Goal: Information Seeking & Learning: Understand process/instructions

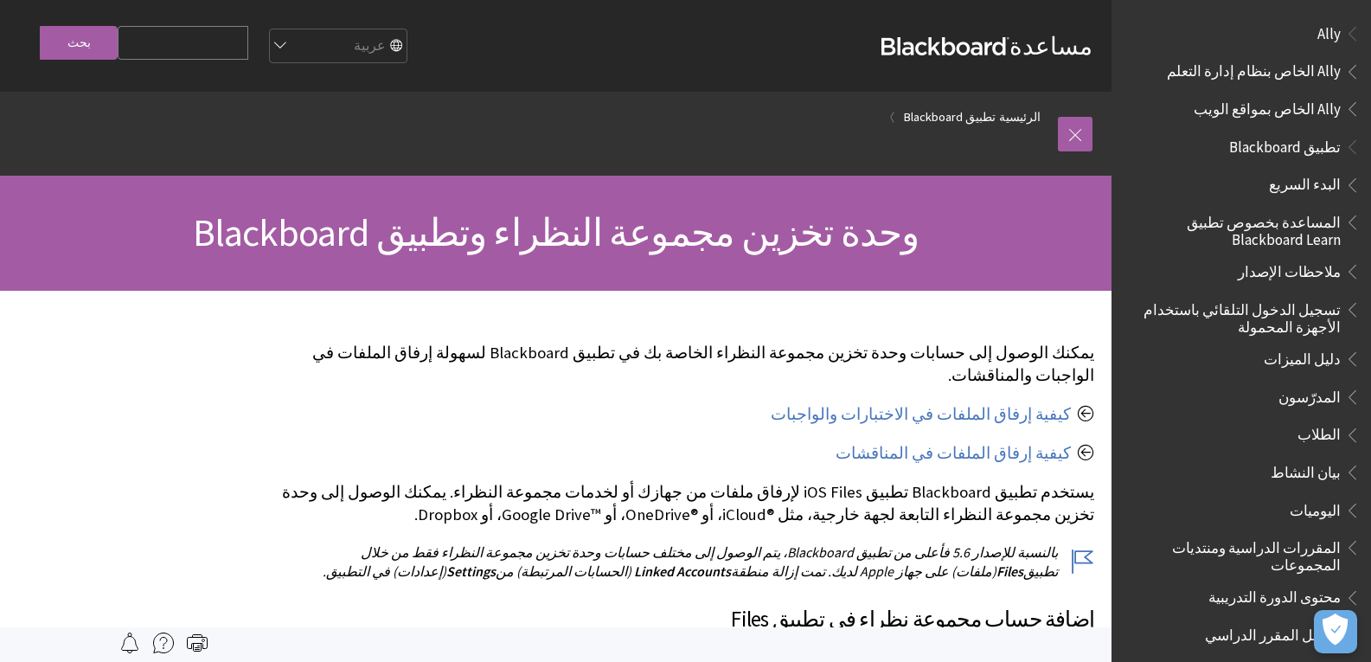
scroll to position [913, 0]
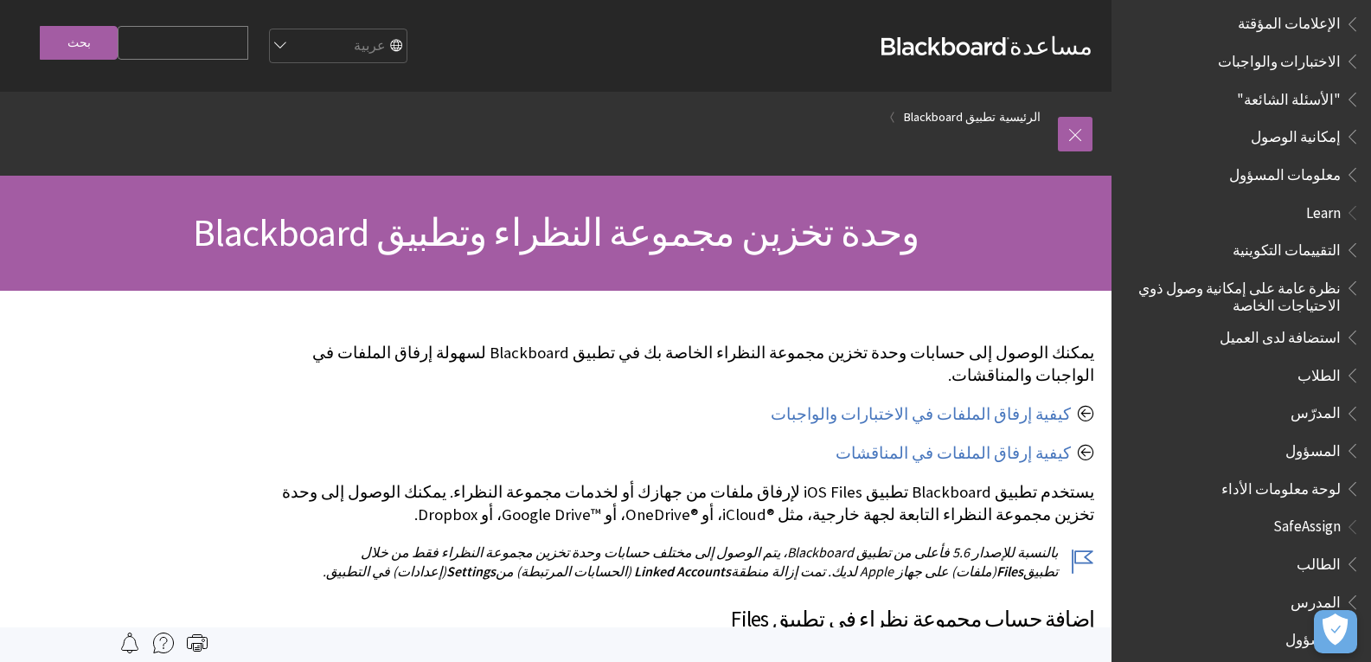
click at [1320, 364] on span "الطلاب" at bounding box center [1318, 372] width 43 height 23
click at [1320, 400] on span "المدرّس" at bounding box center [1315, 410] width 50 height 23
click at [1333, 399] on span "المدرّس" at bounding box center [1315, 410] width 50 height 23
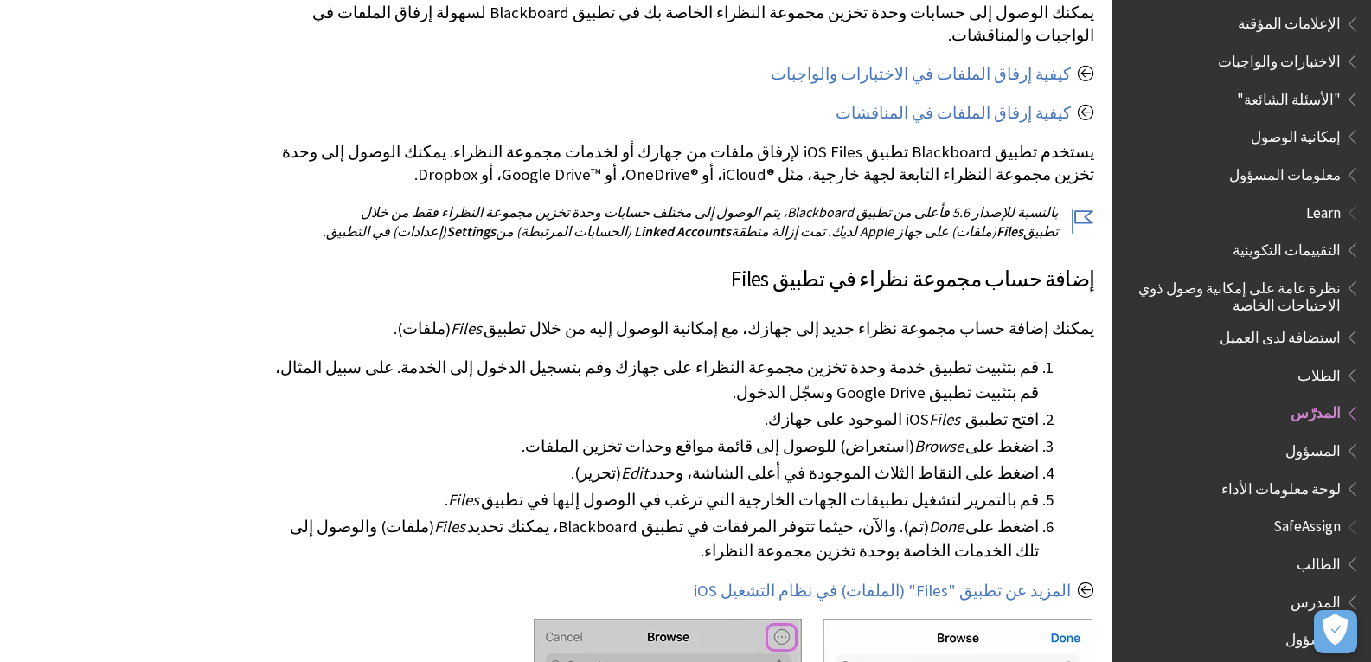
scroll to position [346, 0]
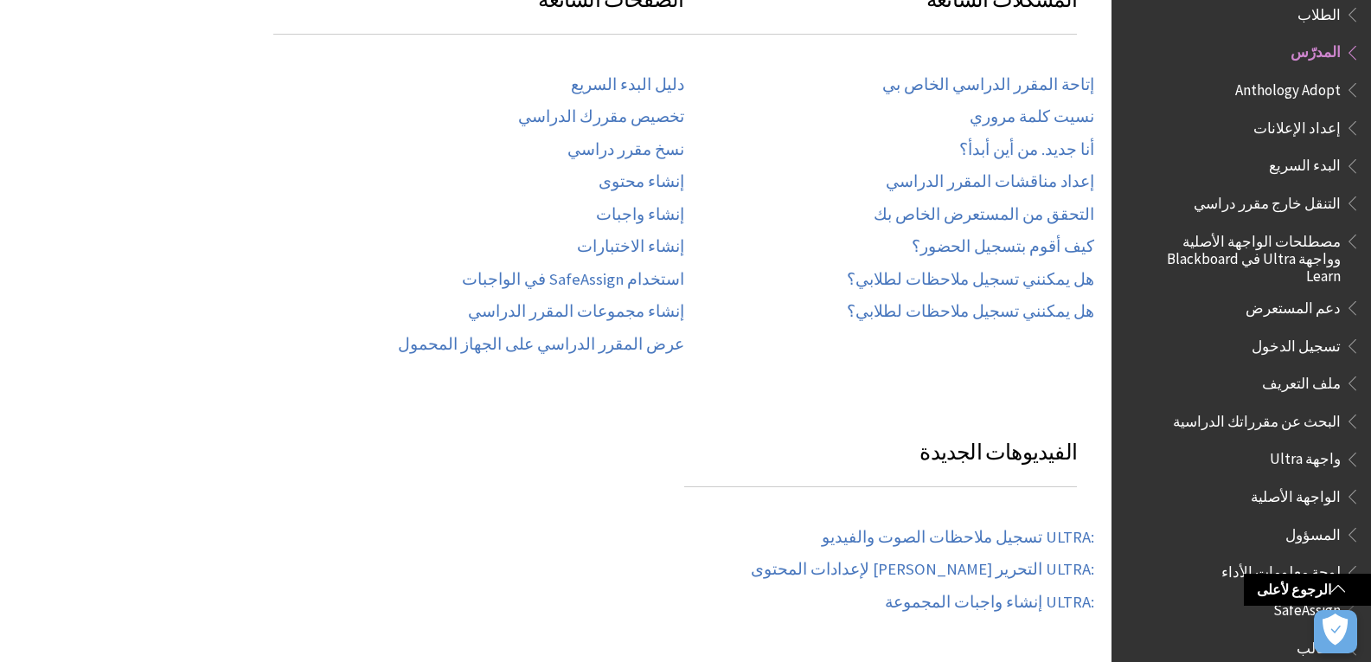
scroll to position [346, 0]
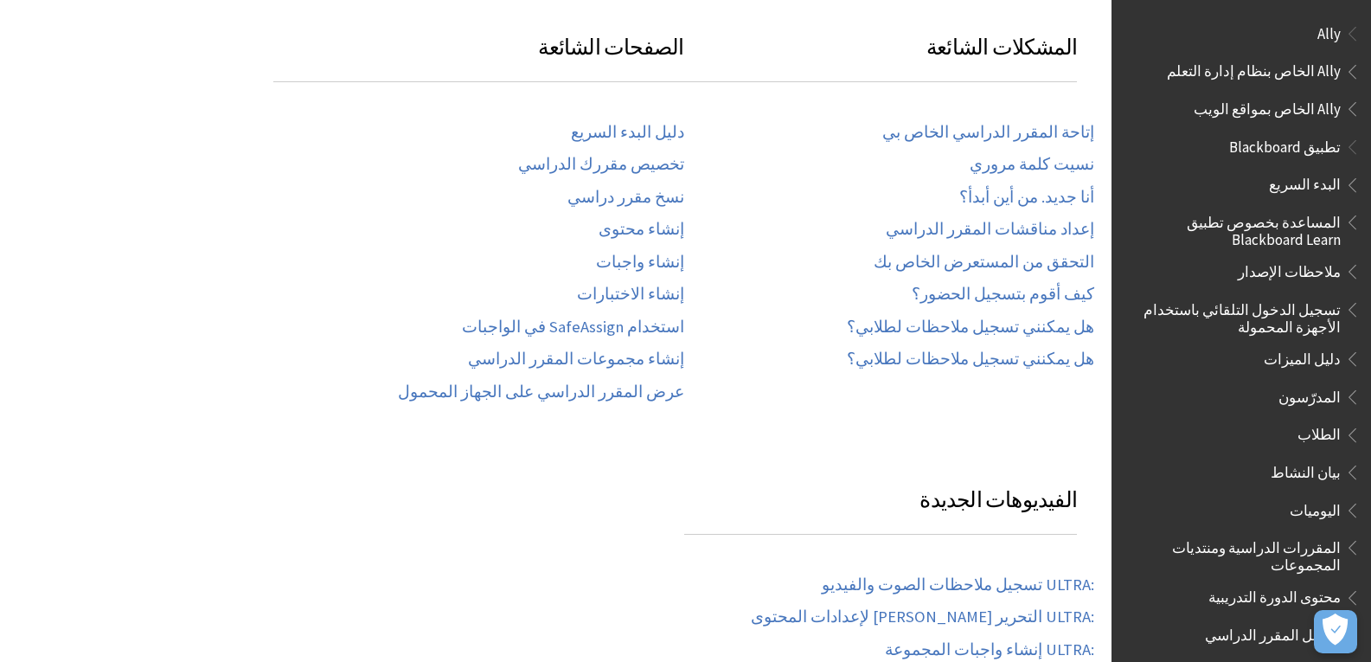
scroll to position [1274, 0]
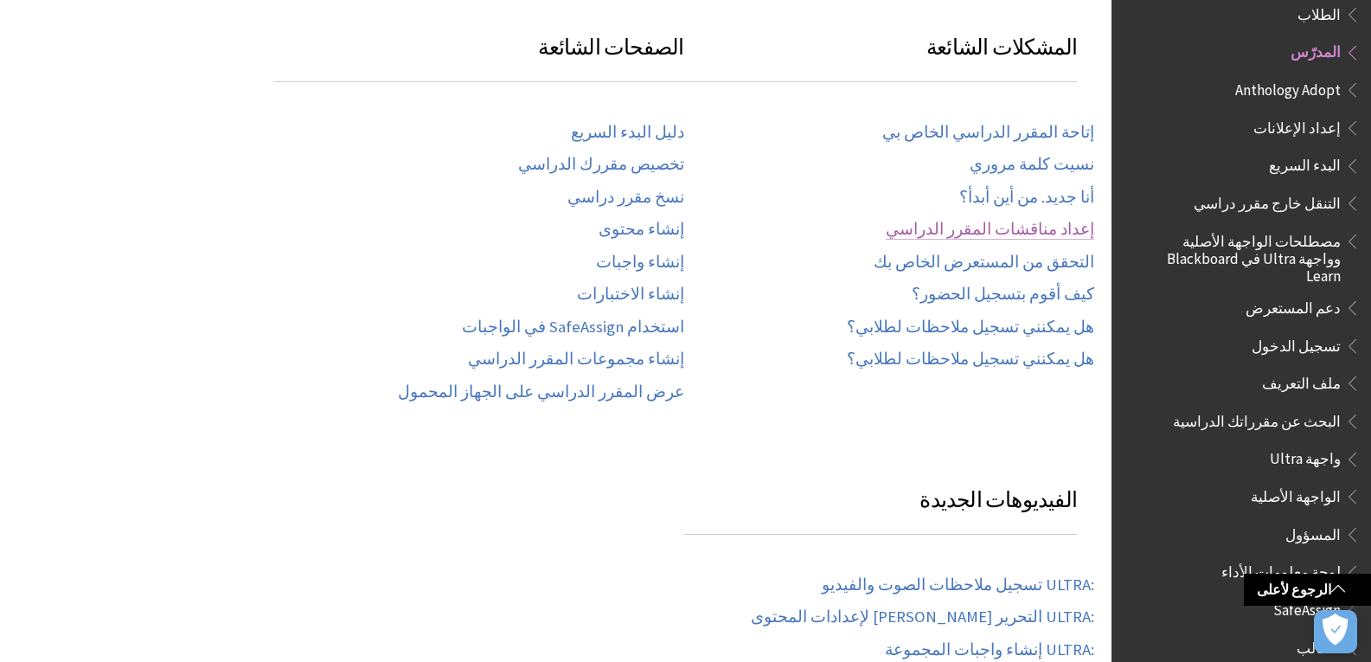
click at [1018, 232] on link "إعداد مناقشات المقرر الدراسي" at bounding box center [990, 230] width 208 height 20
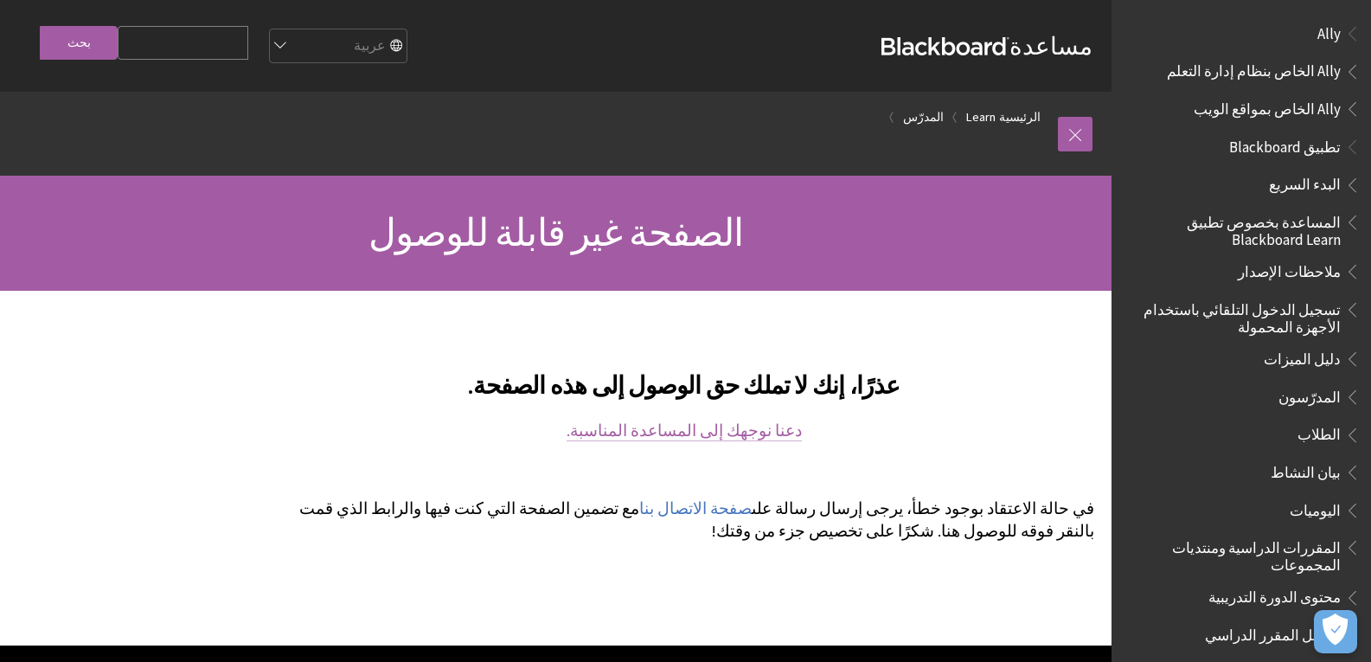
click at [695, 432] on link "دعنا نوجهك إلى المساعدة المناسبة." at bounding box center [683, 430] width 235 height 21
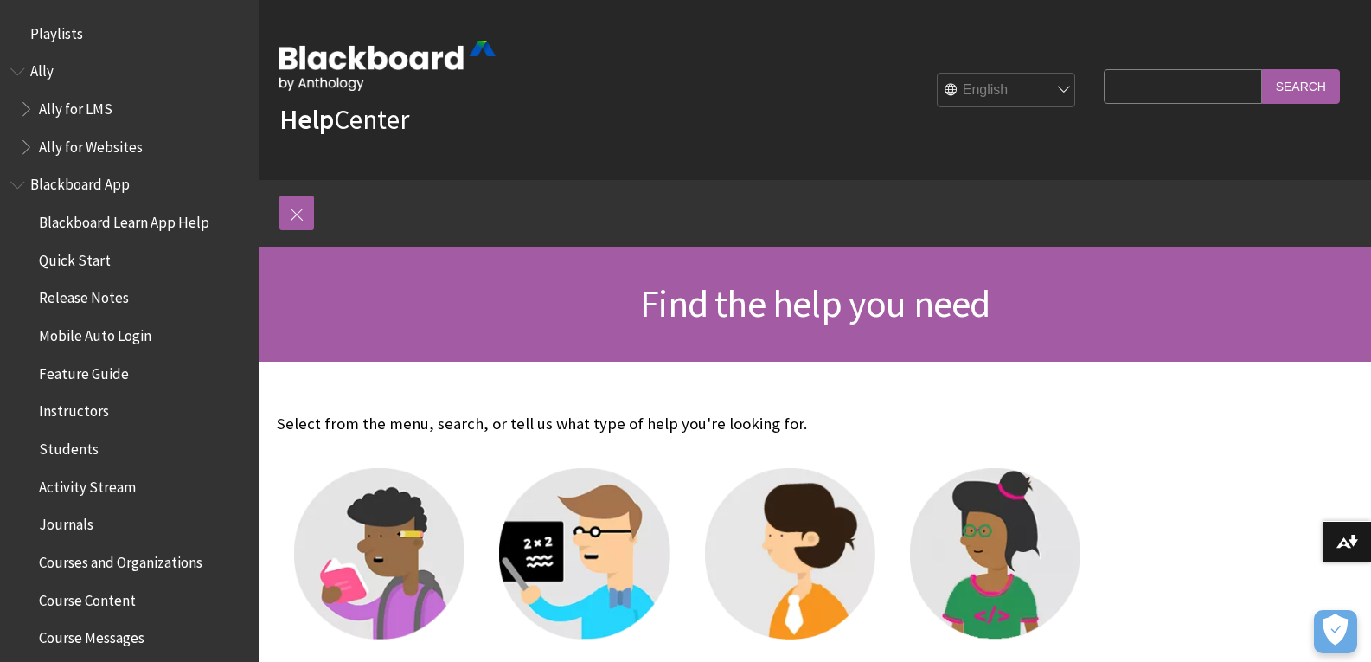
click at [1025, 70] on div "English عربية Català Cymraeg Deutsch Español Suomi Français עברית Italiano 日本語 …" at bounding box center [790, 90] width 588 height 47
click at [1012, 88] on select "English عربية Català Cymraeg Deutsch Español Suomi Français עברית Italiano 日本語 …" at bounding box center [1006, 91] width 138 height 35
select select "/ar-sa"
click at [937, 74] on select "English عربية Català Cymraeg Deutsch Español Suomi Français עברית Italiano 日本語 …" at bounding box center [1006, 91] width 138 height 35
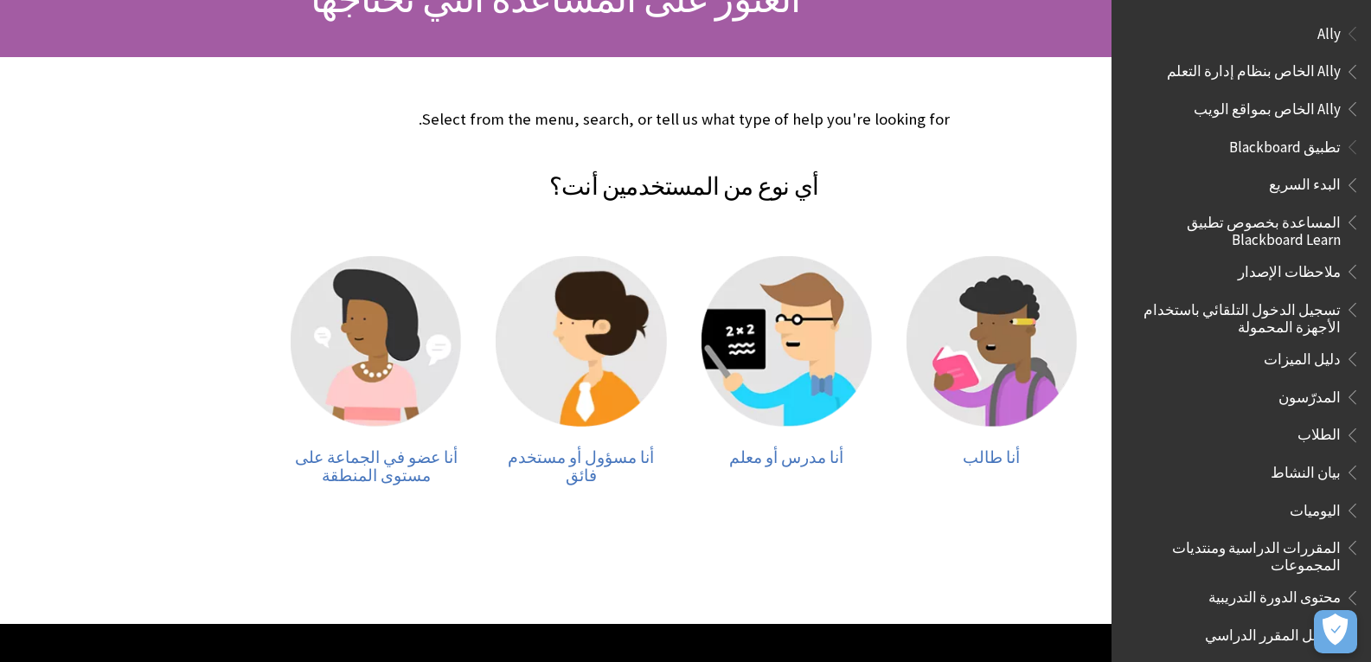
scroll to position [259, 0]
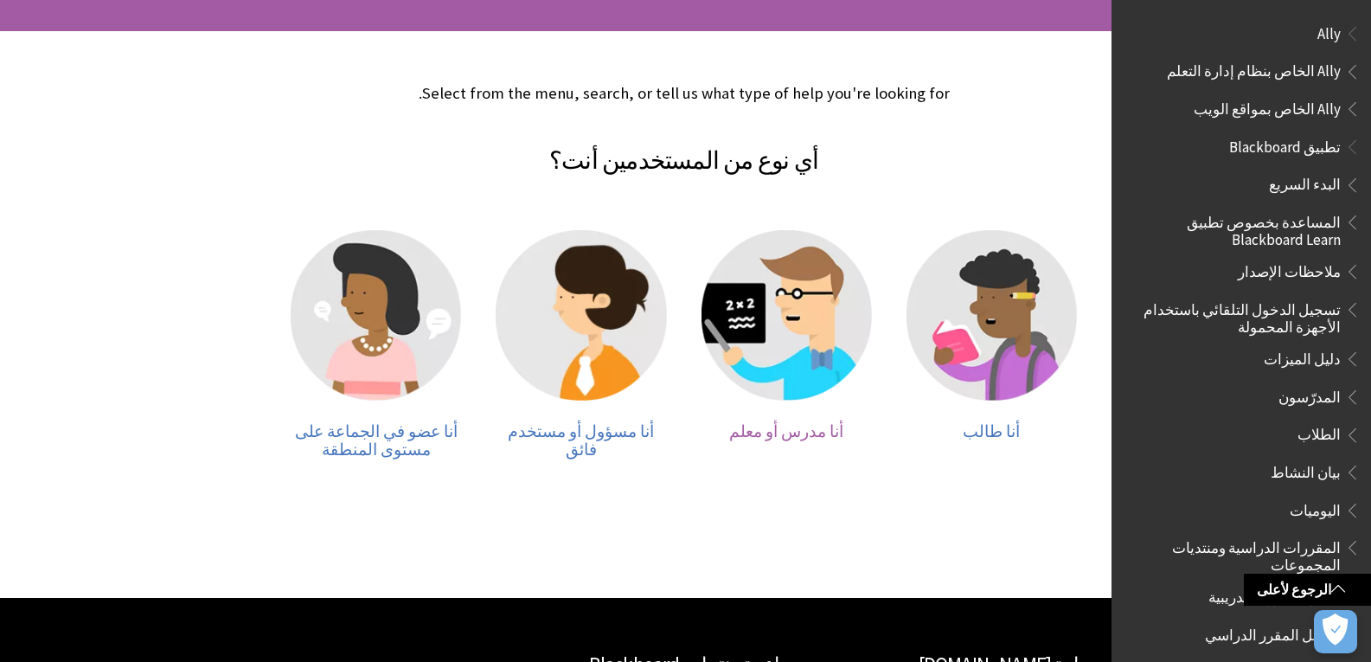
click at [817, 435] on span "أنا مدرس أو معلم" at bounding box center [786, 431] width 114 height 20
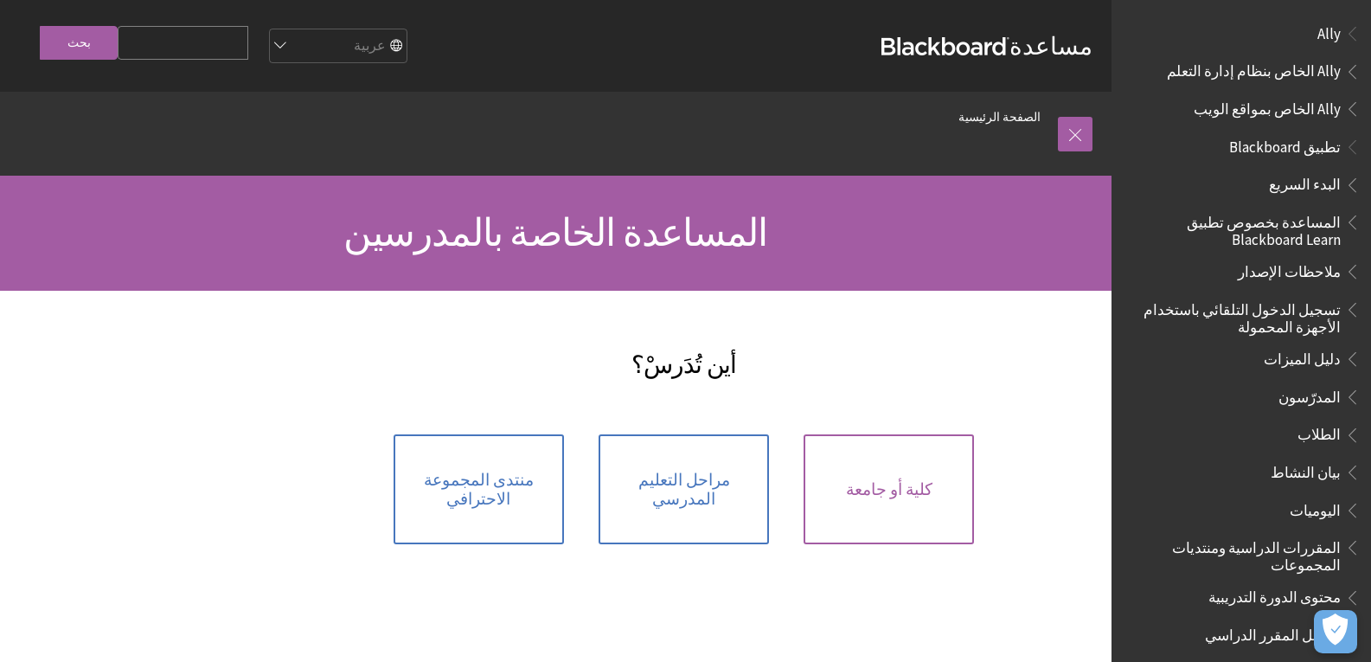
click at [867, 494] on link "كلية أو جامعة" at bounding box center [888, 489] width 170 height 110
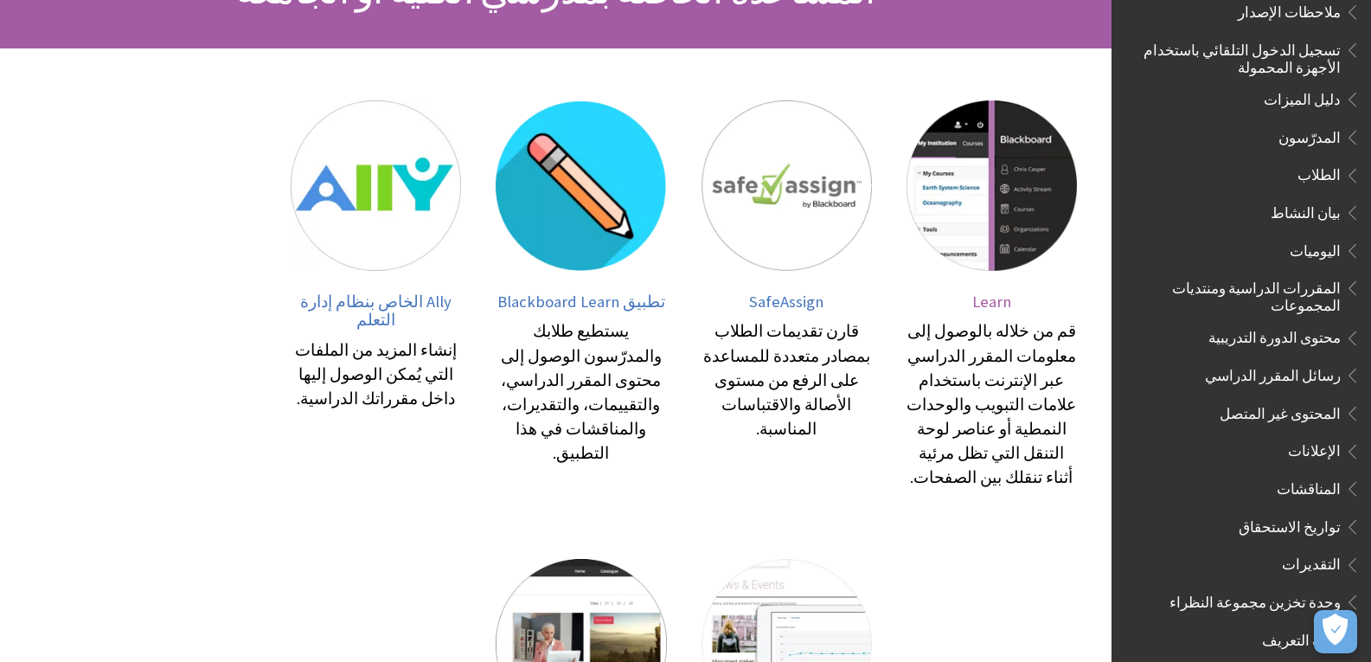
scroll to position [259, 0]
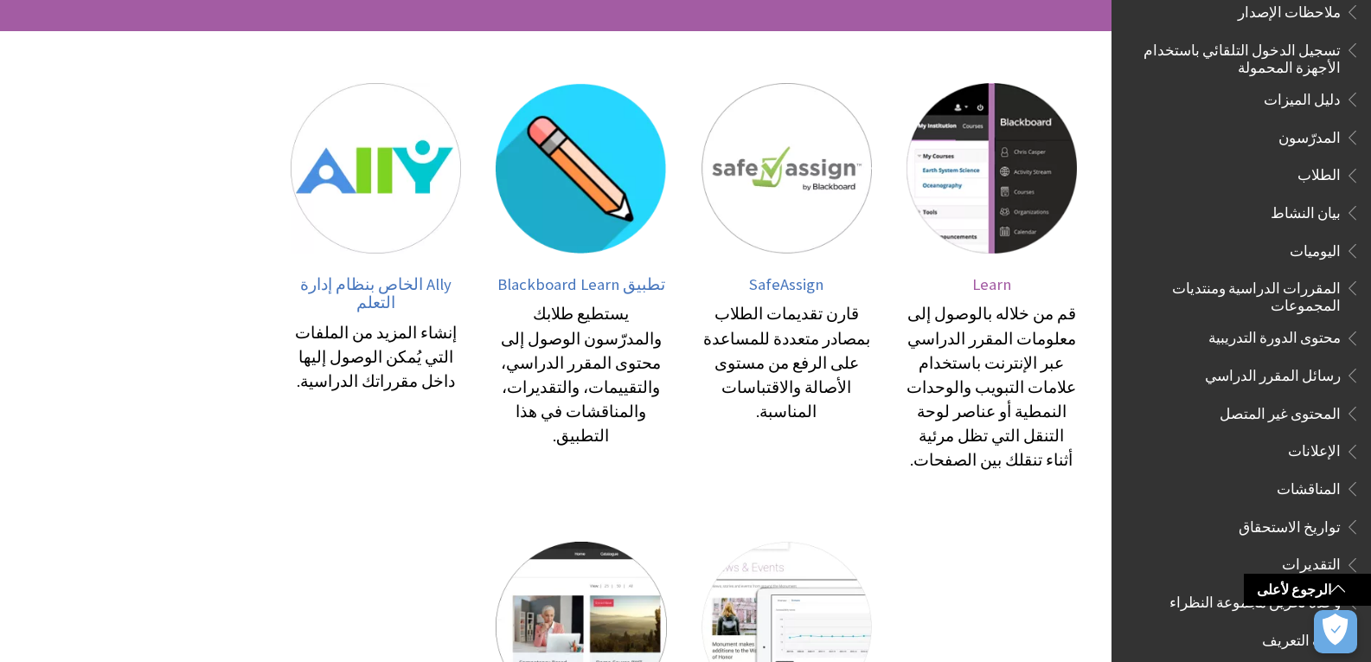
click at [998, 286] on span "Learn" at bounding box center [991, 284] width 39 height 20
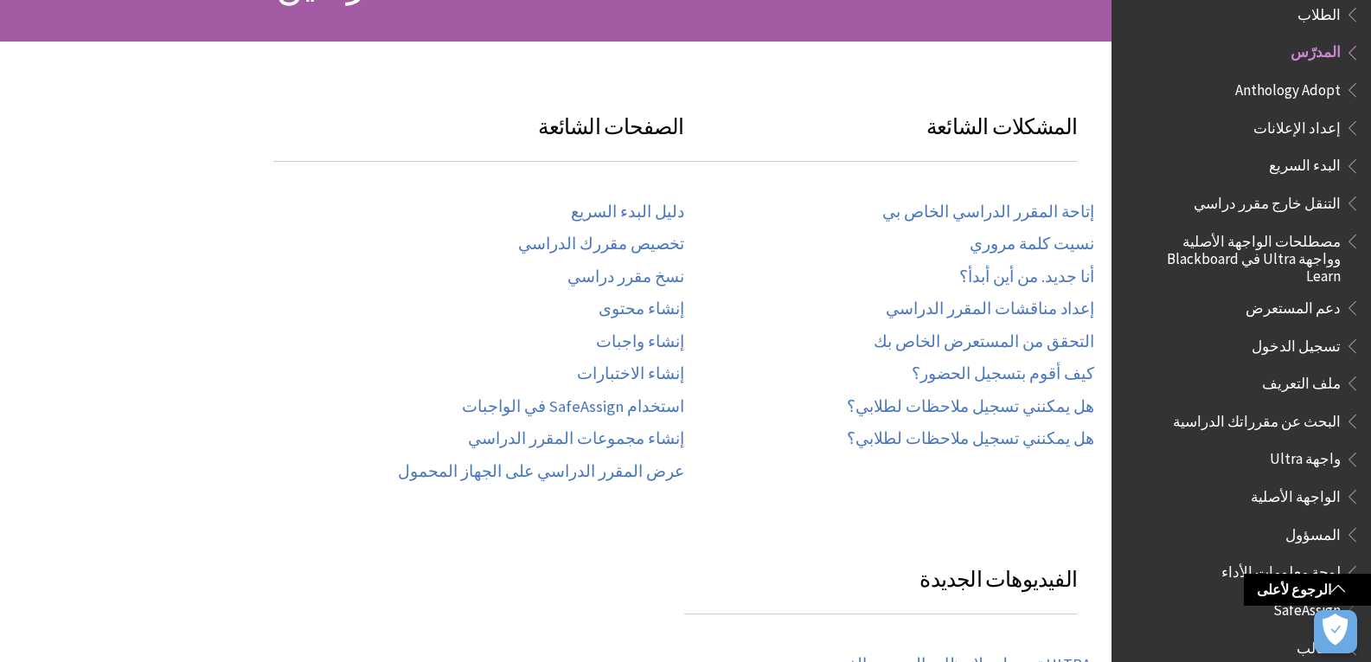
scroll to position [259, 0]
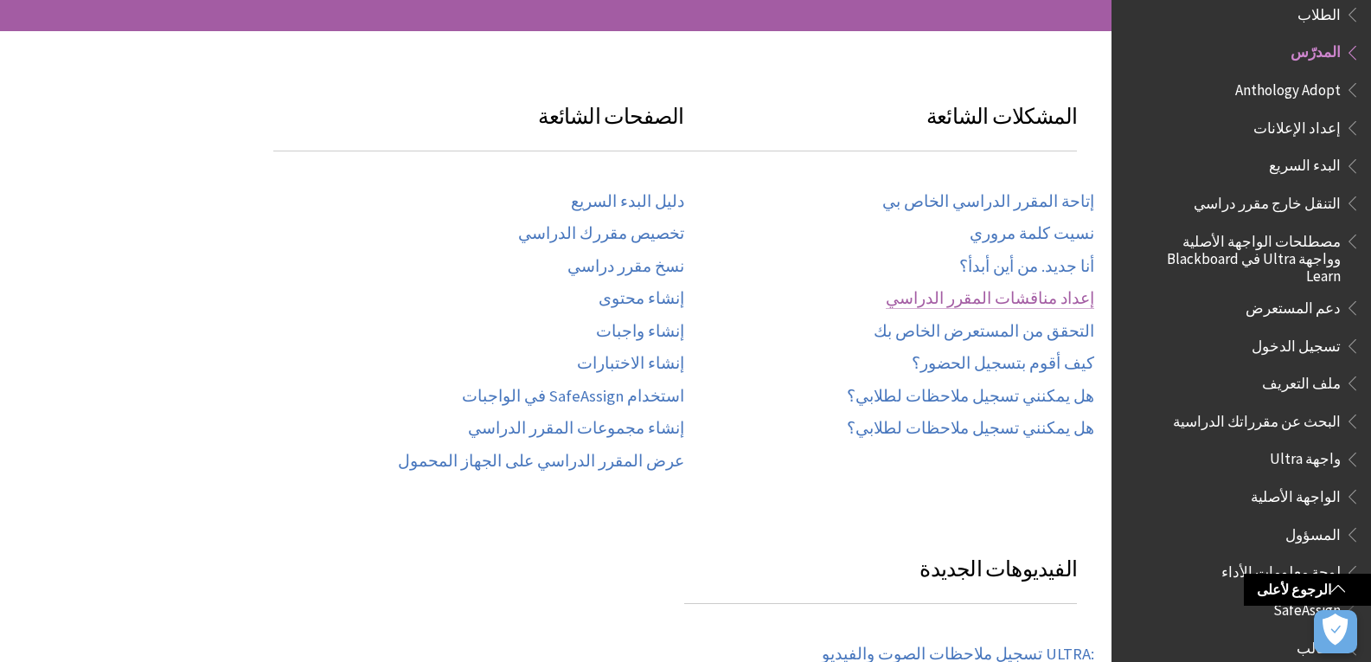
click at [1045, 300] on link "إعداد مناقشات المقرر الدراسي" at bounding box center [990, 299] width 208 height 20
